Goal: Check status: Check status

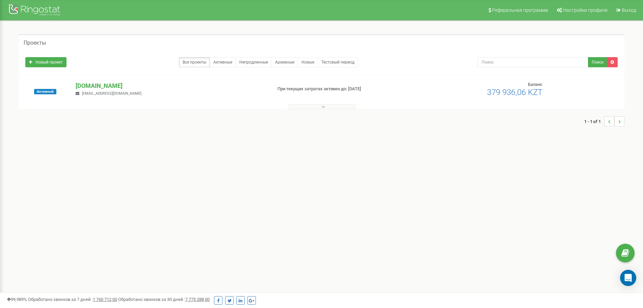
click at [323, 106] on icon at bounding box center [323, 106] width 3 height 5
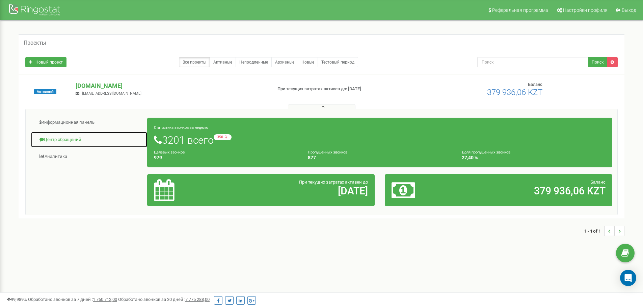
click at [78, 139] on link "Центр обращений" at bounding box center [89, 139] width 117 height 17
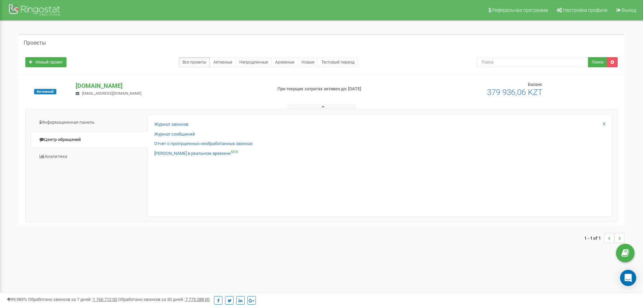
click at [170, 120] on div "Журнал звонков Журнал сообщений Отчет о пропущенных необработанных звонках Звон…" at bounding box center [379, 165] width 465 height 102
click at [170, 121] on link "Журнал звонков" at bounding box center [171, 124] width 34 height 6
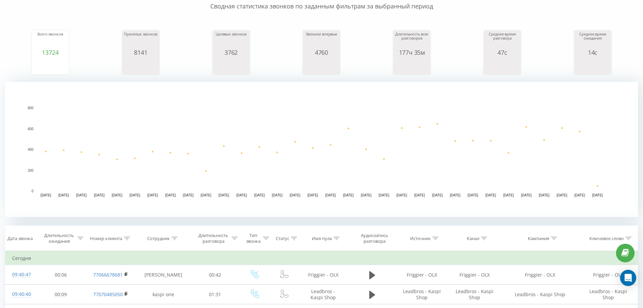
scroll to position [135, 0]
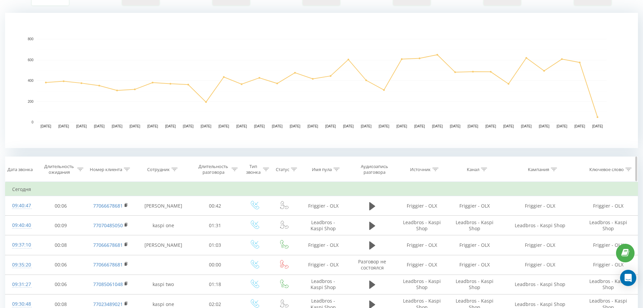
click at [337, 169] on icon at bounding box center [337, 168] width 6 height 3
click at [312, 218] on input "text" at bounding box center [323, 218] width 59 height 12
type input "olx"
click at [333, 233] on span "OK" at bounding box center [337, 231] width 19 height 10
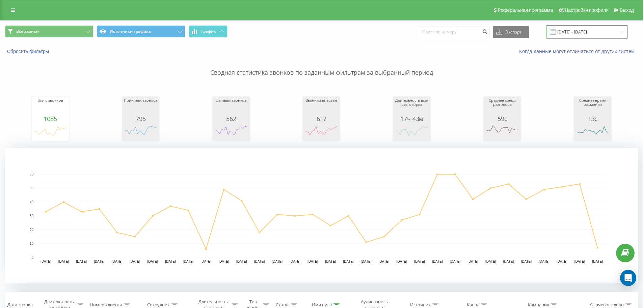
click at [594, 36] on input "[DATE] - [DATE]" at bounding box center [587, 31] width 82 height 13
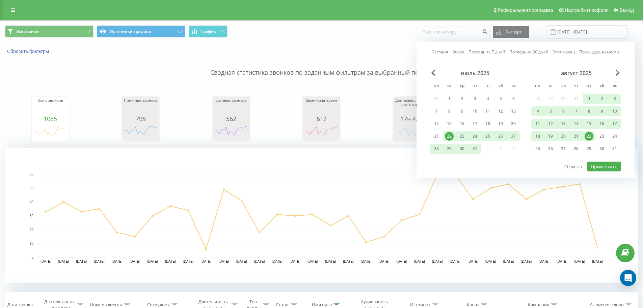
click at [588, 97] on div "1" at bounding box center [589, 98] width 9 height 9
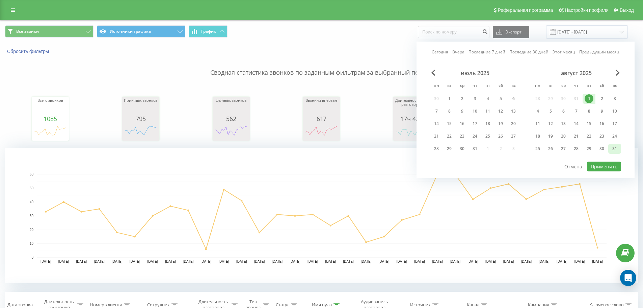
click at [613, 148] on div "31" at bounding box center [614, 148] width 9 height 9
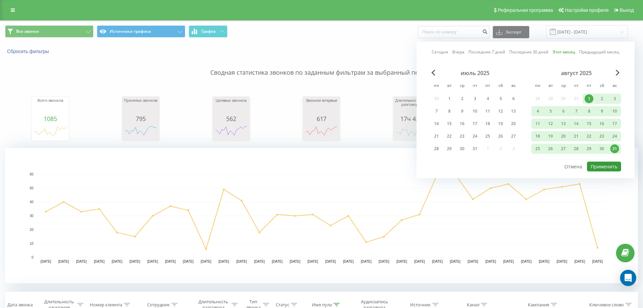
click at [616, 163] on button "Применить" at bounding box center [604, 166] width 34 height 10
type input "[DATE] - [DATE]"
